Goal: Transaction & Acquisition: Purchase product/service

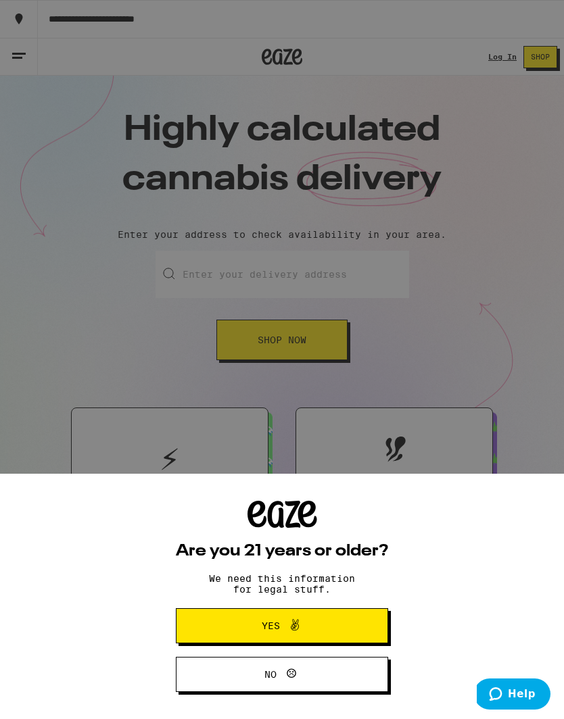
click at [300, 626] on icon at bounding box center [295, 625] width 16 height 16
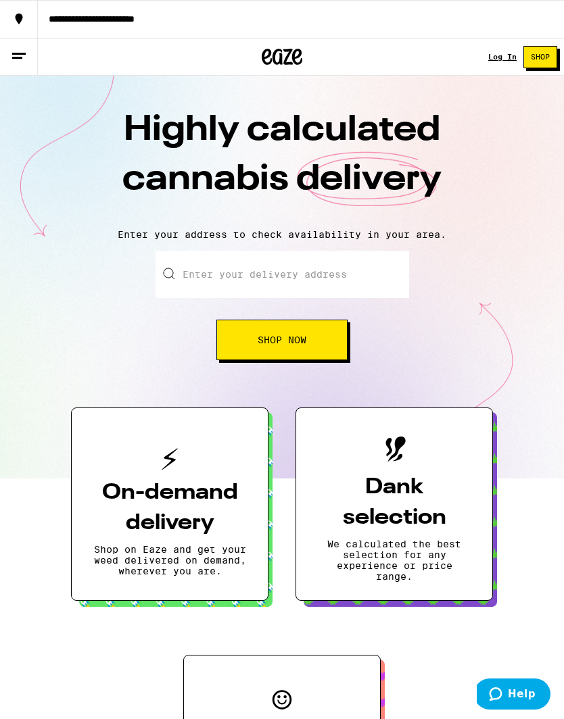
click at [301, 342] on span "Shop Now" at bounding box center [282, 339] width 49 height 9
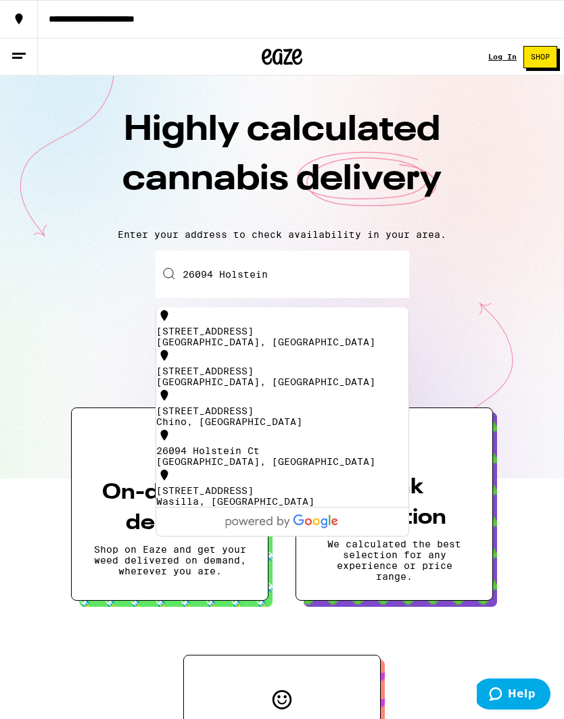
click at [239, 339] on div "[GEOGRAPHIC_DATA], [GEOGRAPHIC_DATA]" at bounding box center [282, 342] width 252 height 11
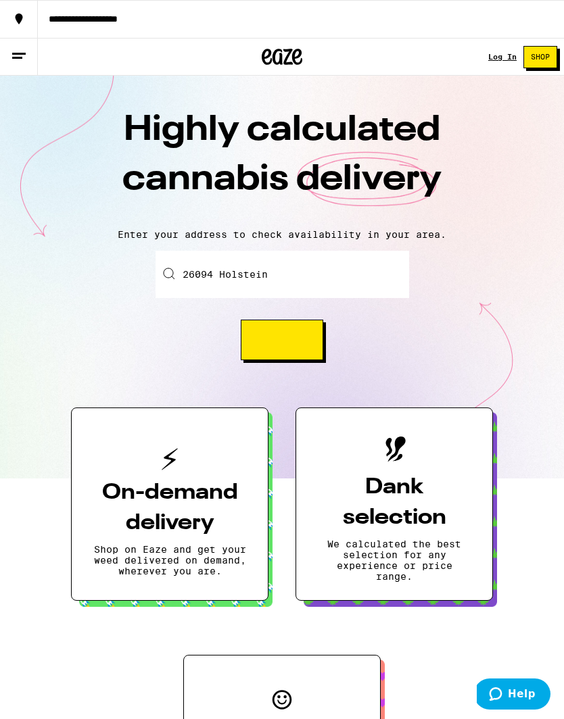
type input "[STREET_ADDRESS]"
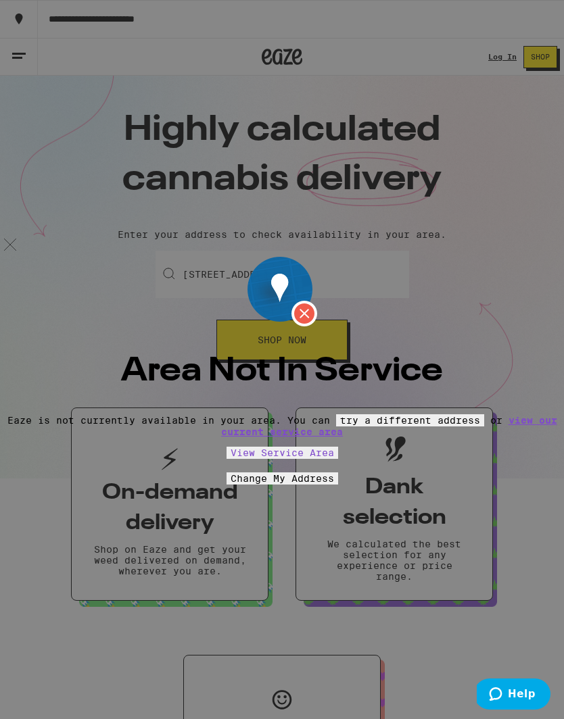
click at [20, 235] on img at bounding box center [10, 245] width 20 height 20
